Goal: Task Accomplishment & Management: Complete application form

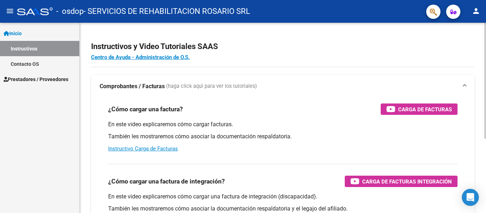
click at [303, 110] on div "¿Cómo cargar una factura? Carga de Facturas" at bounding box center [282, 108] width 349 height 11
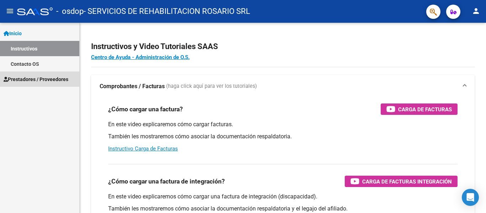
click at [47, 81] on span "Prestadores / Proveedores" at bounding box center [36, 79] width 65 height 8
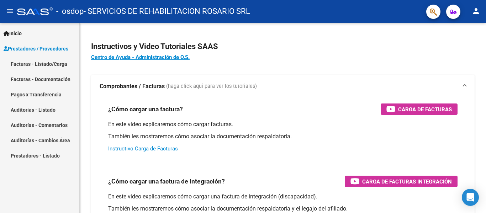
click at [46, 66] on link "Facturas - Listado/Carga" at bounding box center [39, 63] width 79 height 15
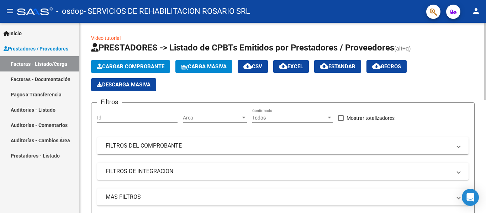
click at [150, 69] on span "Cargar Comprobante" at bounding box center [131, 66] width 68 height 6
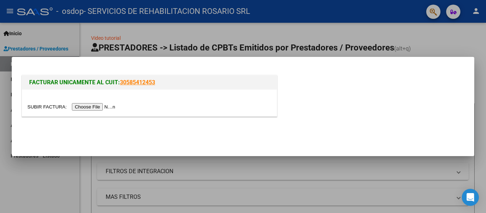
click at [101, 108] on input "file" at bounding box center [72, 106] width 90 height 7
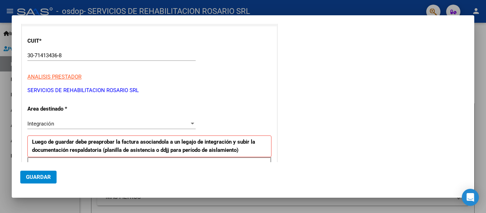
scroll to position [71, 0]
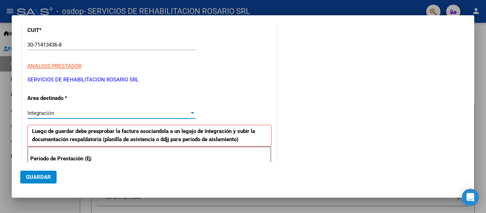
click at [189, 116] on div at bounding box center [192, 113] width 6 height 6
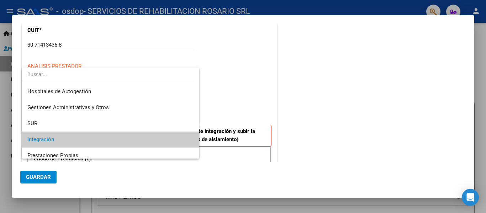
scroll to position [27, 0]
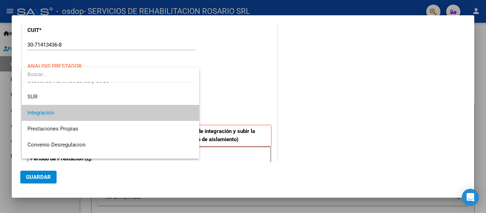
click at [182, 110] on span "Integración" at bounding box center [110, 113] width 166 height 16
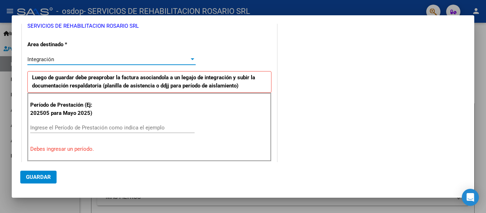
scroll to position [142, 0]
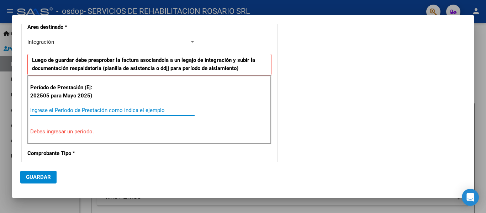
click at [62, 108] on input "Ingrese el Período de Prestación como indica el ejemplo" at bounding box center [112, 110] width 164 height 6
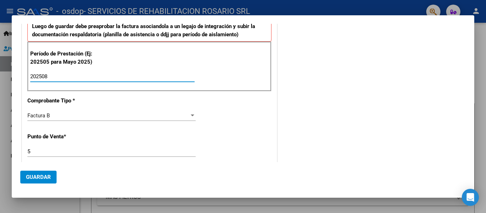
scroll to position [178, 0]
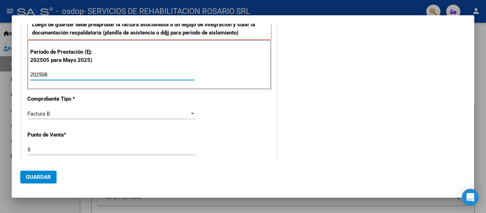
type input "202508"
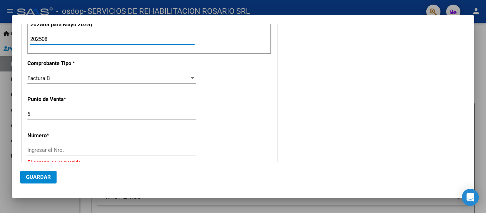
scroll to position [249, 0]
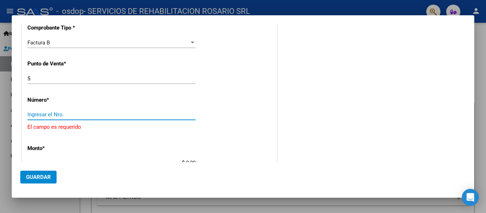
paste input "00001958"
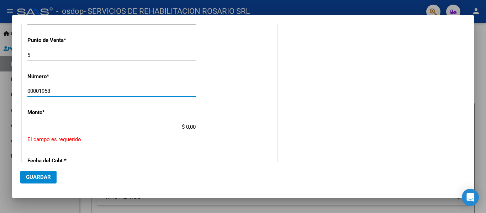
scroll to position [284, 0]
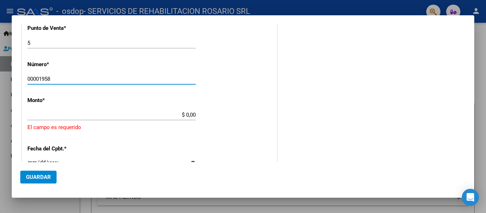
type input "00001958"
type input "$ 475.830,36"
type input "[DATE]"
type input "75368428657530"
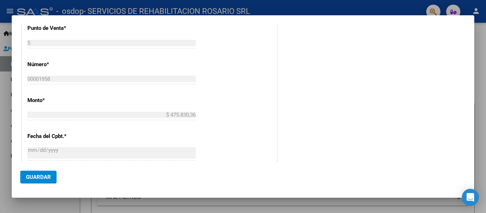
click at [149, 139] on div "CUIT * 30-71413436-8 Ingresar CUIT ANALISIS PRESTADOR SERVICIOS DE REHABILITACI…" at bounding box center [149, 69] width 255 height 535
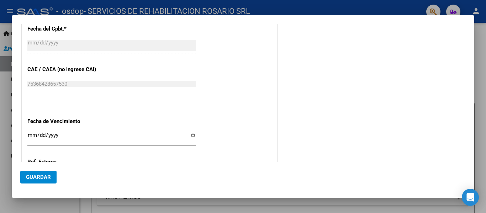
scroll to position [427, 0]
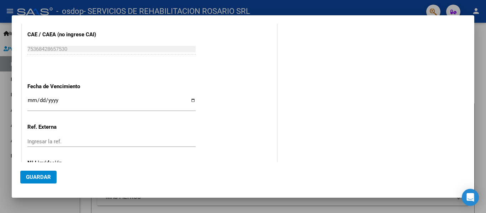
click at [189, 99] on input "Ingresar la fecha" at bounding box center [111, 102] width 168 height 11
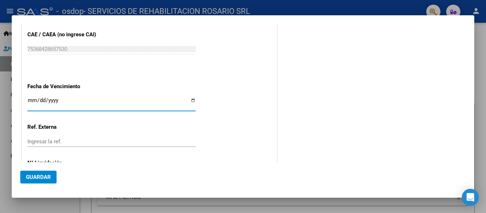
type input "[DATE]"
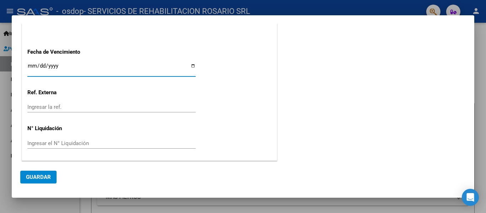
click at [48, 178] on span "Guardar" at bounding box center [38, 177] width 25 height 6
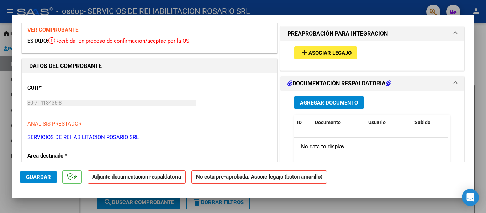
scroll to position [0, 0]
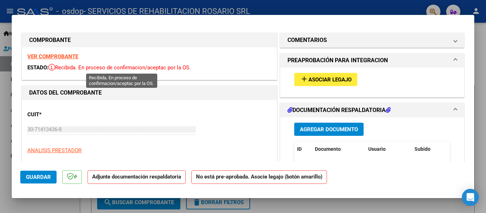
click at [101, 66] on span "Recibida. En proceso de confirmacion/aceptac por la OS." at bounding box center [119, 67] width 142 height 6
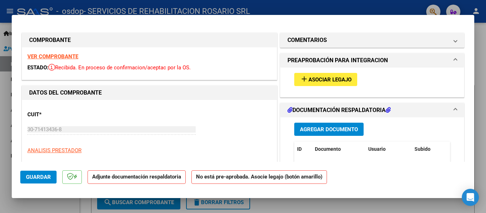
click at [32, 65] on span "ESTADO:" at bounding box center [37, 67] width 21 height 6
click at [47, 56] on strong "VER COMPROBANTE" at bounding box center [52, 56] width 51 height 6
click at [321, 74] on button "add Asociar Legajo" at bounding box center [325, 79] width 63 height 13
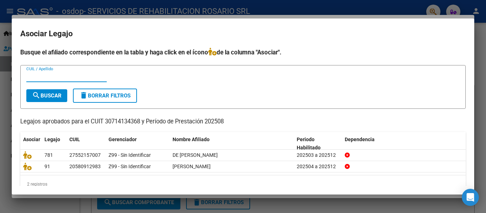
click at [60, 76] on input "CUIL / Apellido" at bounding box center [66, 76] width 80 height 6
type input "de [PERSON_NAME]"
click at [58, 97] on span "search Buscar" at bounding box center [47, 95] width 30 height 6
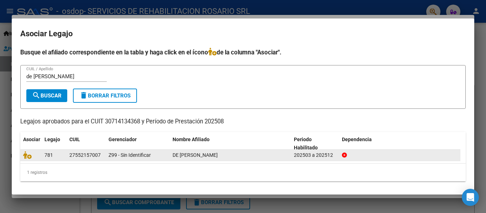
click at [62, 155] on div "781" at bounding box center [53, 155] width 19 height 8
click at [30, 156] on icon at bounding box center [27, 155] width 9 height 8
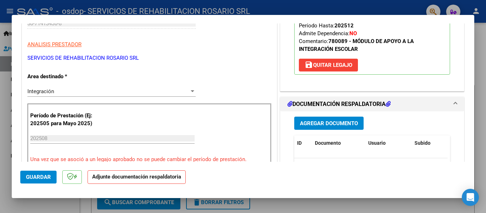
scroll to position [107, 0]
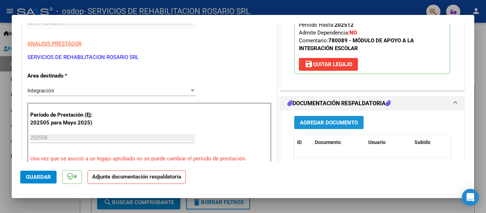
click at [338, 123] on span "Agregar Documento" at bounding box center [329, 122] width 58 height 6
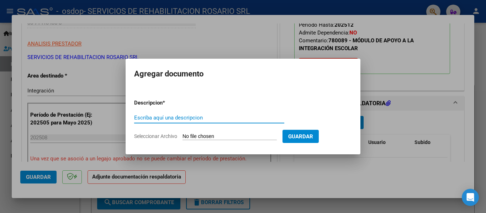
click at [229, 119] on input "Escriba aquí una descripcion" at bounding box center [209, 117] width 150 height 6
type input "planilla de asistencia"
click at [224, 135] on input "Seleccionar Archivo" at bounding box center [229, 136] width 94 height 7
type input "C:\fakepath\De [PERSON_NAME].pdf"
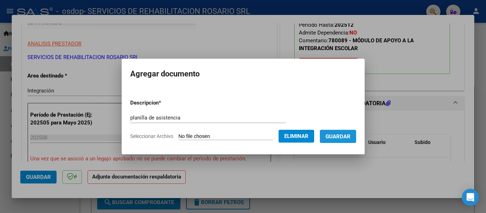
click at [350, 137] on span "Guardar" at bounding box center [337, 136] width 25 height 6
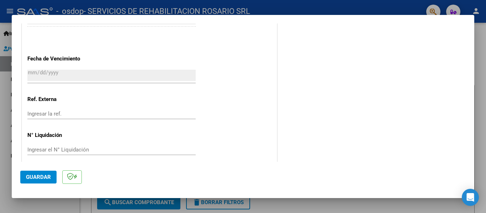
scroll to position [472, 0]
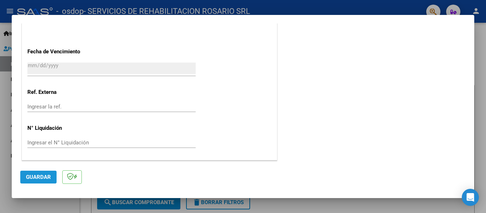
click at [44, 181] on button "Guardar" at bounding box center [38, 177] width 36 height 13
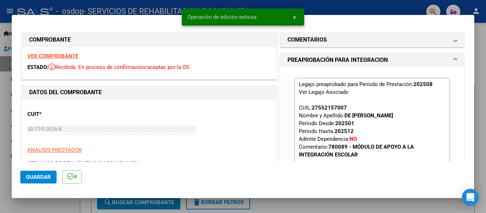
scroll to position [0, 0]
click at [307, 204] on div at bounding box center [243, 106] width 486 height 213
type input "$ 0,00"
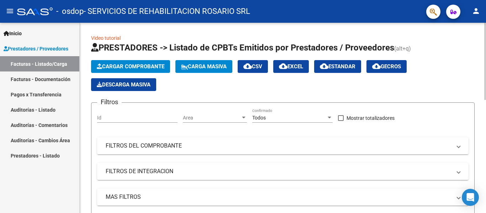
click at [148, 65] on span "Cargar Comprobante" at bounding box center [131, 66] width 68 height 6
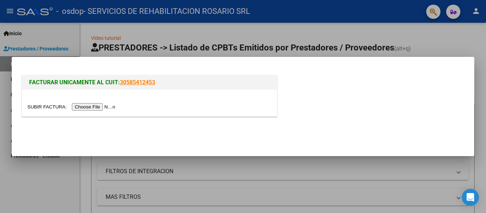
click at [105, 106] on input "file" at bounding box center [72, 106] width 90 height 7
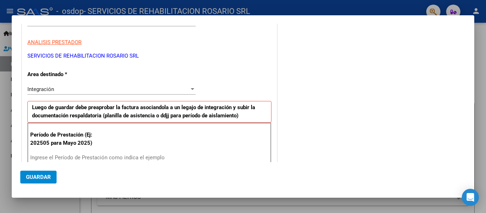
scroll to position [107, 0]
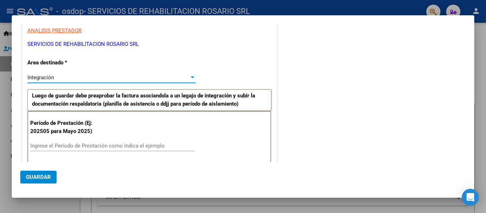
click at [186, 80] on div "Integración" at bounding box center [108, 77] width 162 height 6
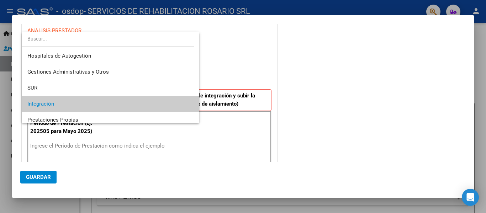
scroll to position [27, 0]
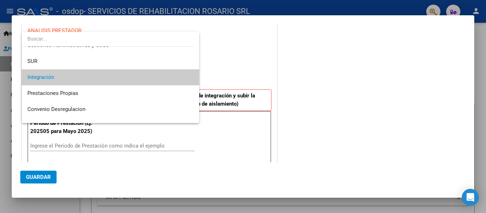
click at [186, 80] on span "Integración" at bounding box center [110, 77] width 166 height 16
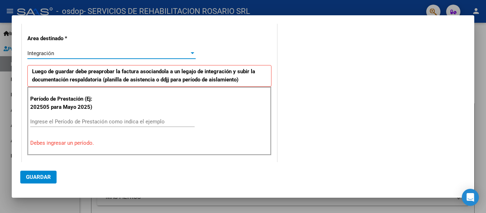
scroll to position [142, 0]
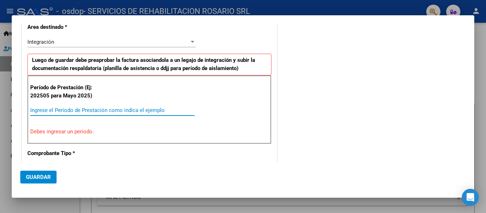
click at [75, 111] on input "Ingrese el Período de Prestación como indica el ejemplo" at bounding box center [112, 110] width 164 height 6
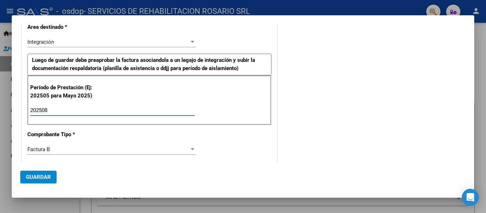
type input "202508"
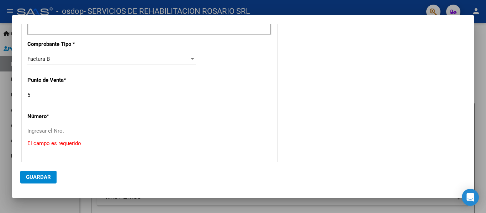
scroll to position [249, 0]
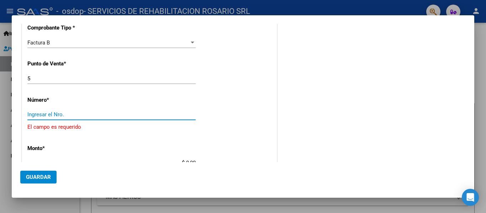
paste input "00001959"
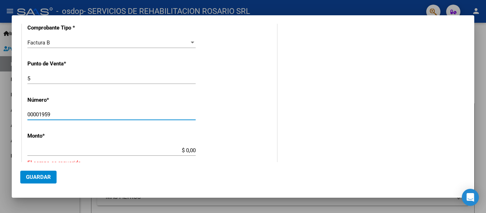
type input "00001959"
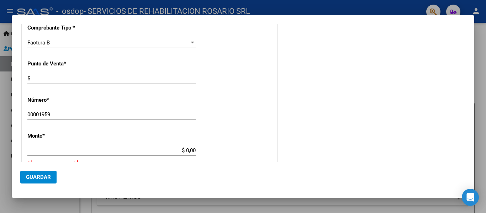
type input "$ 475.830,36"
type input "[DATE]"
type input "75368433364306"
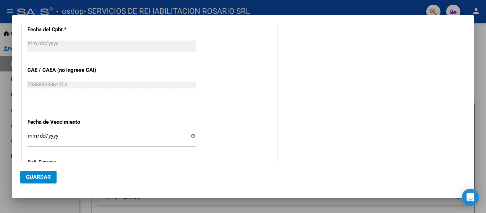
scroll to position [427, 0]
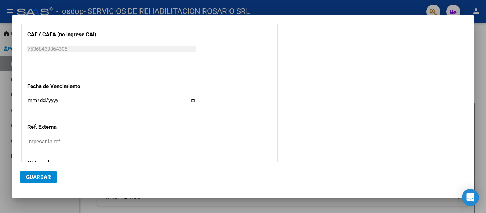
click at [189, 101] on input "Ingresar la fecha" at bounding box center [111, 102] width 168 height 11
type input "[DATE]"
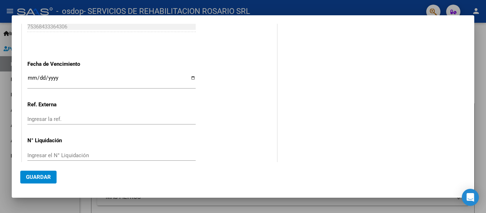
scroll to position [461, 0]
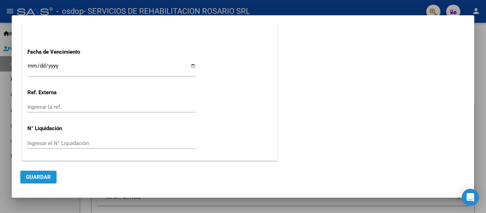
click at [44, 182] on button "Guardar" at bounding box center [38, 177] width 36 height 13
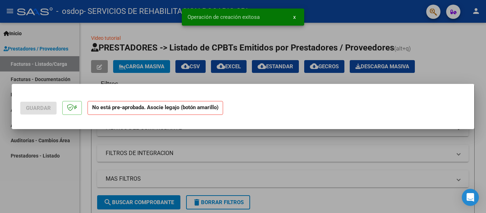
scroll to position [0, 0]
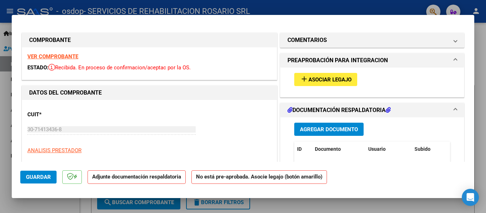
click at [321, 78] on span "Asociar Legajo" at bounding box center [329, 79] width 43 height 6
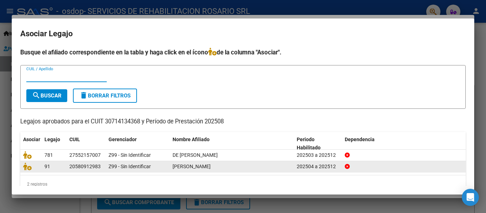
click at [187, 168] on span "[PERSON_NAME]" at bounding box center [191, 167] width 38 height 6
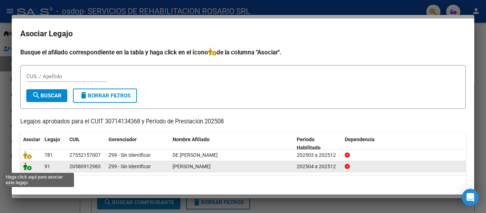
click at [30, 167] on icon at bounding box center [27, 166] width 9 height 8
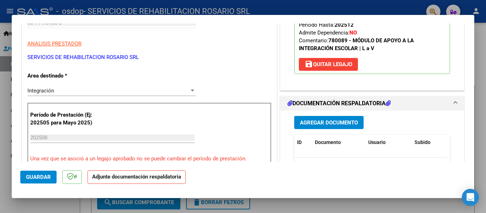
scroll to position [142, 0]
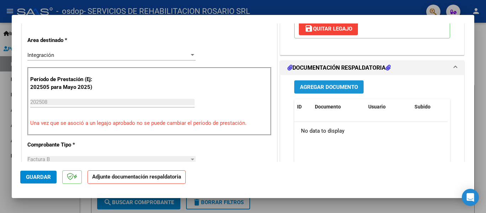
click at [337, 87] on span "Agregar Documento" at bounding box center [329, 87] width 58 height 6
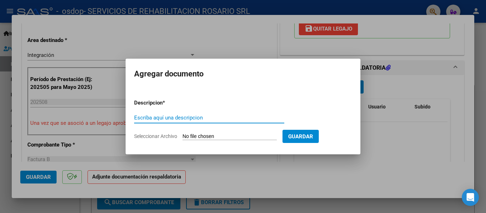
click at [214, 121] on div "Escriba aquí una descripcion" at bounding box center [209, 117] width 150 height 11
click at [155, 116] on input "Planillas de asistencia" at bounding box center [209, 117] width 150 height 6
click at [153, 117] on input "Planillas de asistencia" at bounding box center [209, 117] width 150 height 6
type input "Planilla de asistencia"
click at [214, 137] on input "Seleccionar Archivo" at bounding box center [229, 136] width 94 height 7
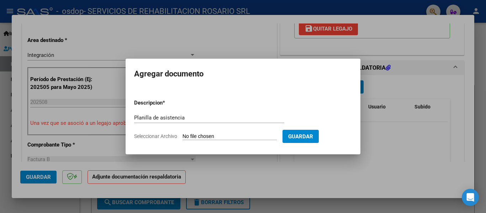
type input "C:\fakepath\[PERSON_NAME].pdf"
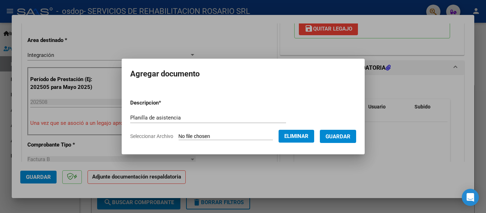
click at [350, 137] on span "Guardar" at bounding box center [337, 136] width 25 height 6
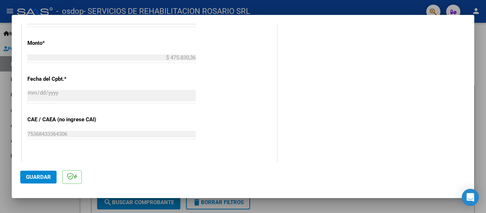
scroll to position [391, 0]
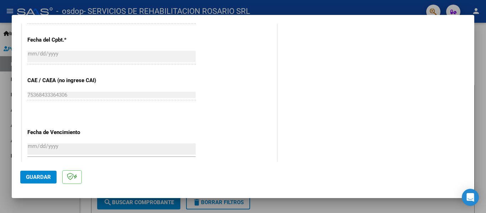
click at [28, 182] on button "Guardar" at bounding box center [38, 177] width 36 height 13
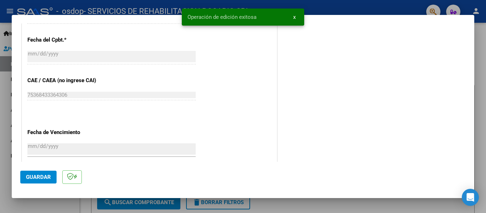
click at [299, 206] on div at bounding box center [243, 106] width 486 height 213
type input "$ 0,00"
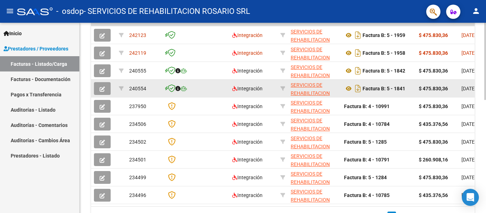
scroll to position [249, 0]
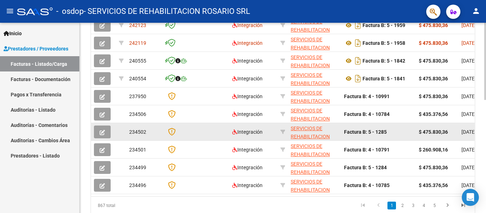
click at [100, 133] on icon "button" at bounding box center [102, 132] width 5 height 5
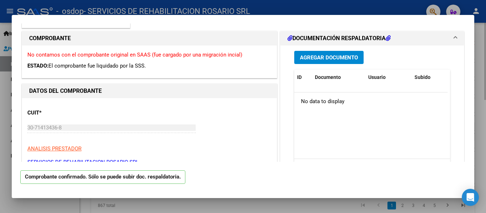
scroll to position [0, 0]
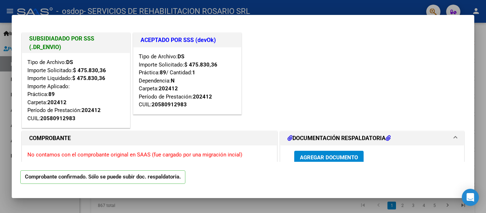
click at [482, 59] on div at bounding box center [243, 106] width 486 height 213
type input "$ 0,00"
